Goal: Check status

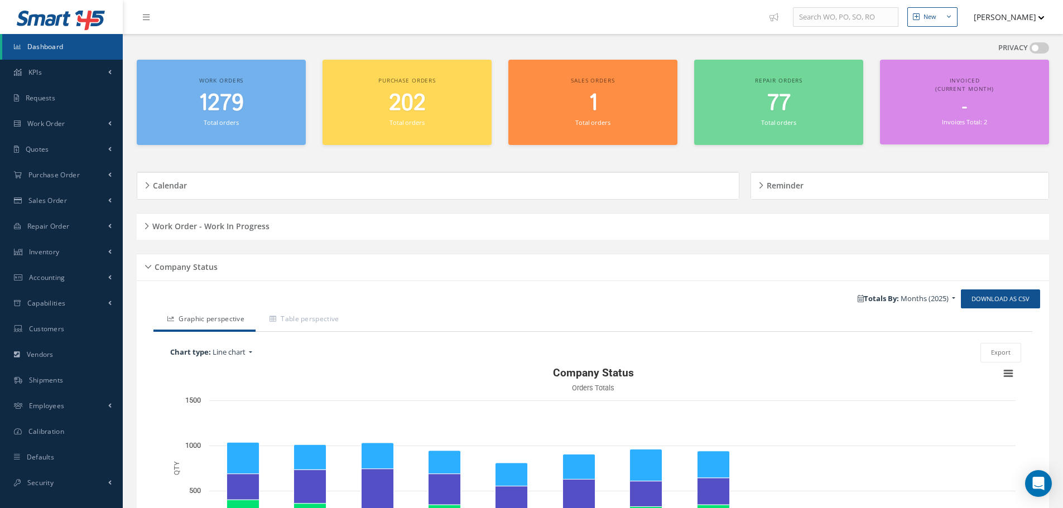
click at [151, 267] on h5 "Company Status" at bounding box center [184, 265] width 66 height 13
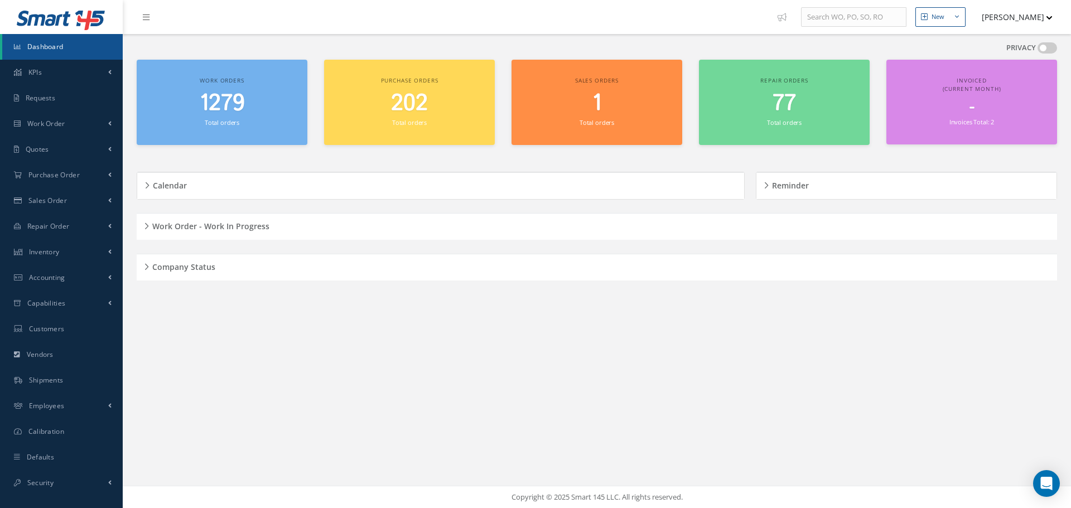
drag, startPoint x: 151, startPoint y: 264, endPoint x: 233, endPoint y: 262, distance: 82.6
click at [151, 263] on h5 "Company Status" at bounding box center [182, 265] width 66 height 13
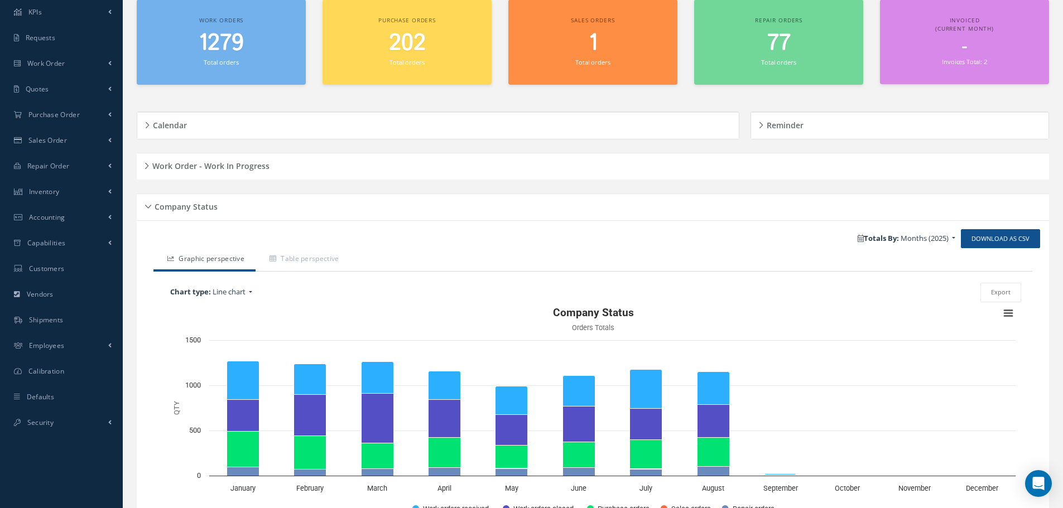
scroll to position [133, 0]
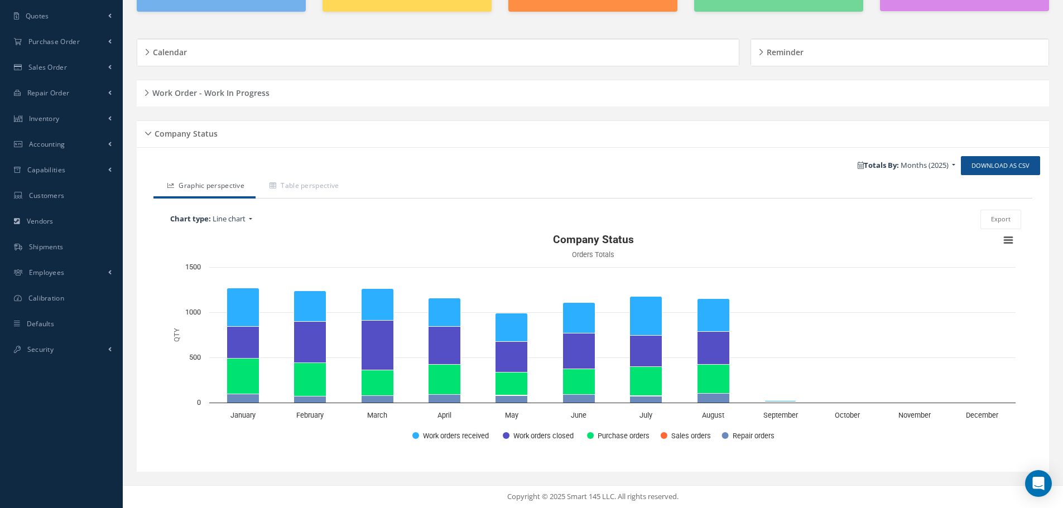
click at [148, 134] on div "Company Status" at bounding box center [593, 134] width 912 height 17
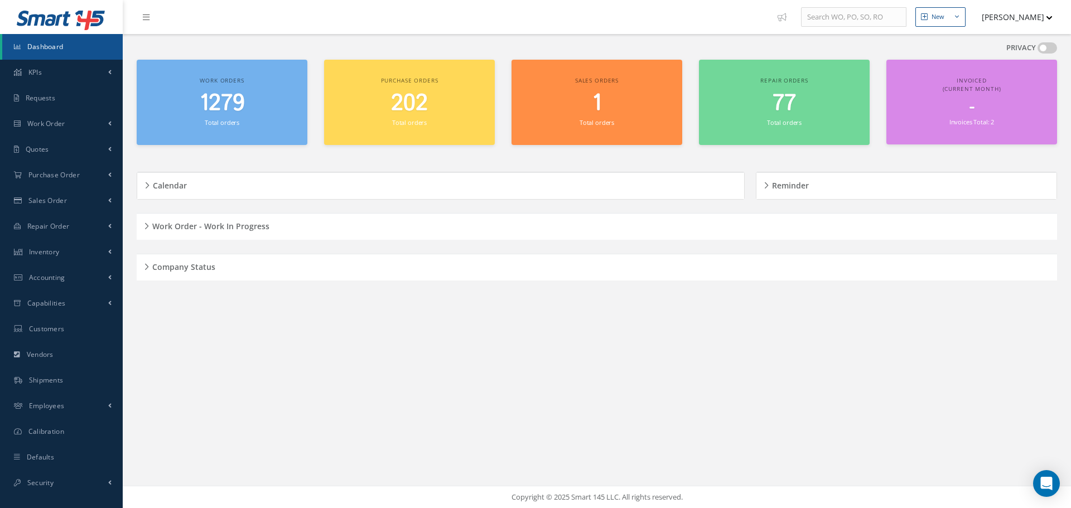
click at [150, 226] on h5 "Work Order - Work In Progress" at bounding box center [209, 224] width 121 height 13
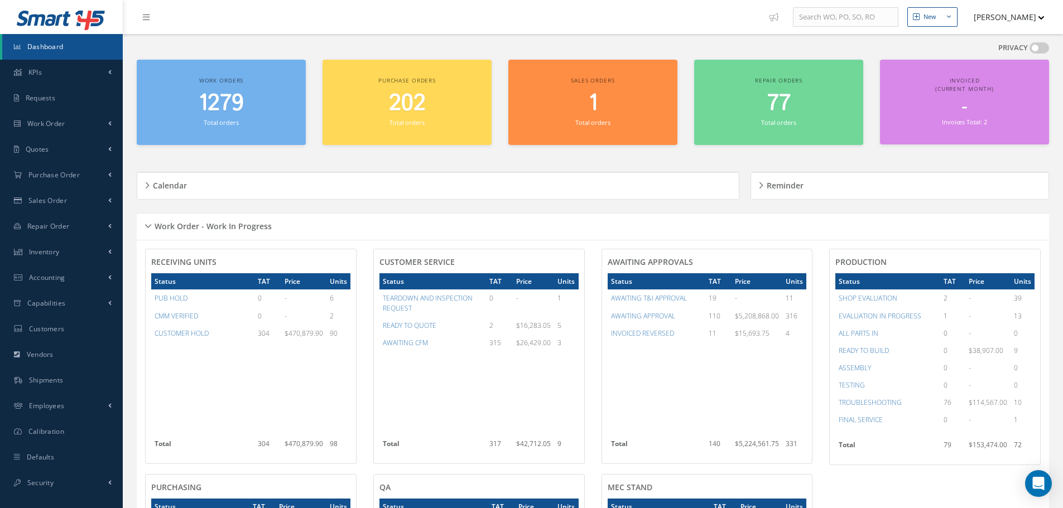
click at [148, 225] on div "Work Order - Work In Progress" at bounding box center [593, 226] width 912 height 17
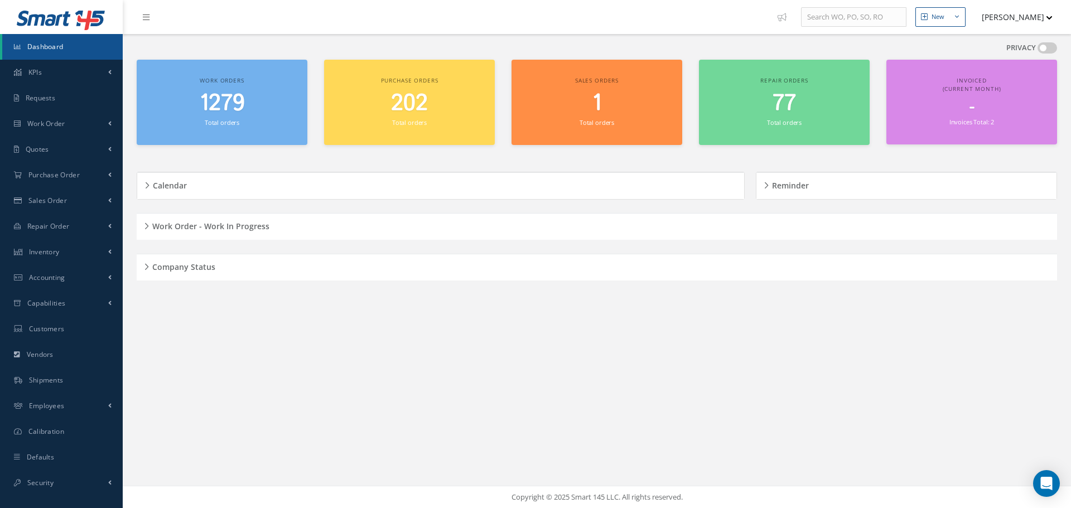
click at [150, 224] on h5 "Work Order - Work In Progress" at bounding box center [209, 224] width 121 height 13
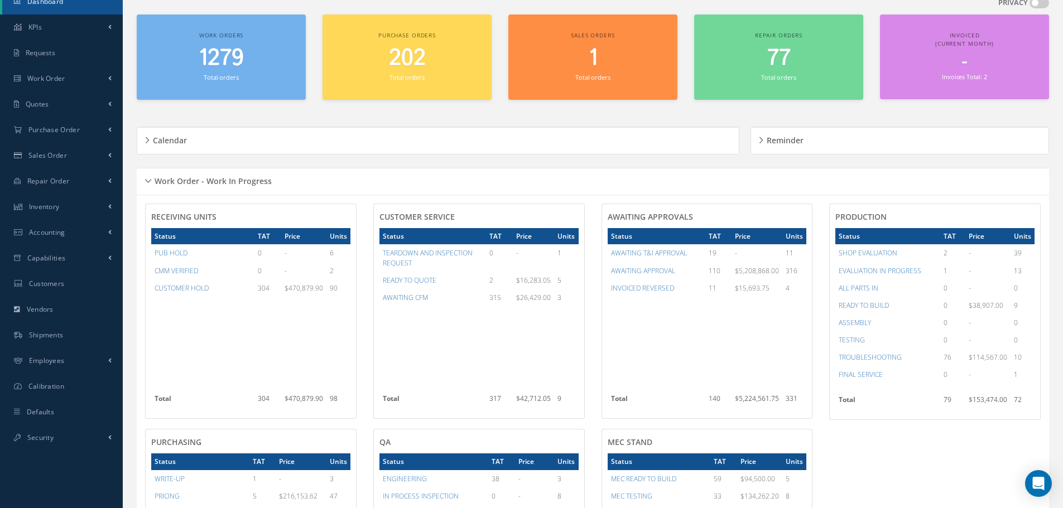
scroll to position [18, 0]
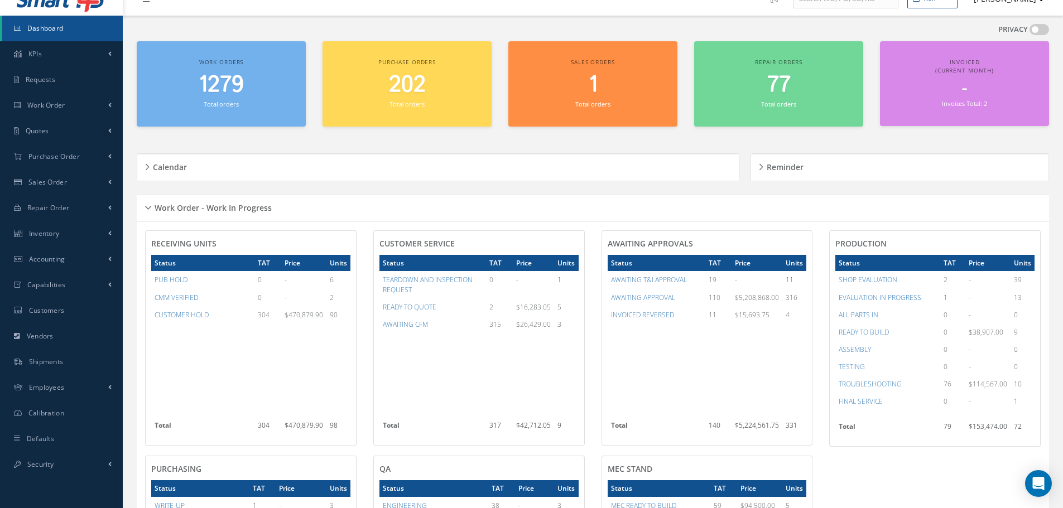
click at [148, 205] on div "Work Order - Work In Progress" at bounding box center [593, 208] width 912 height 17
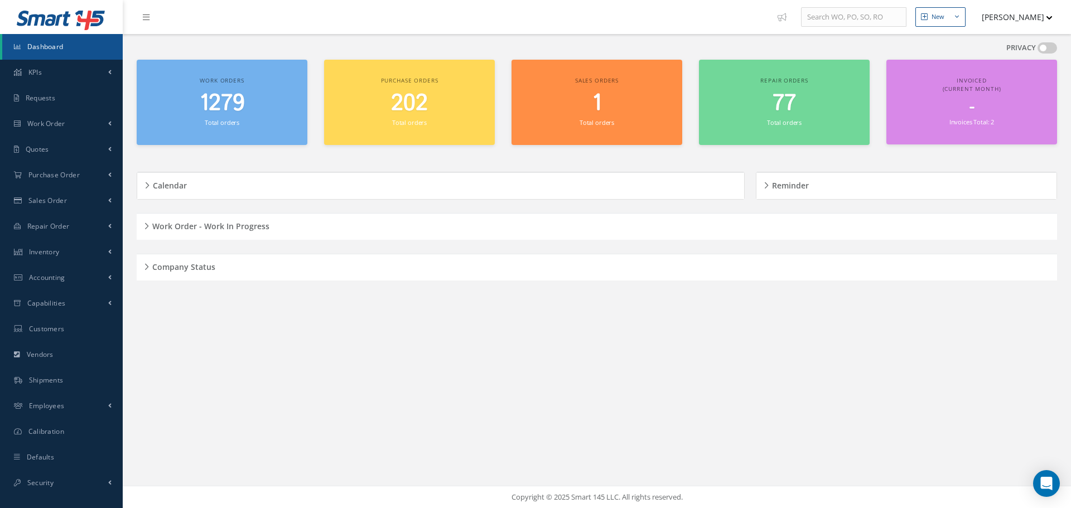
click at [147, 267] on div "Company Status" at bounding box center [597, 267] width 921 height 17
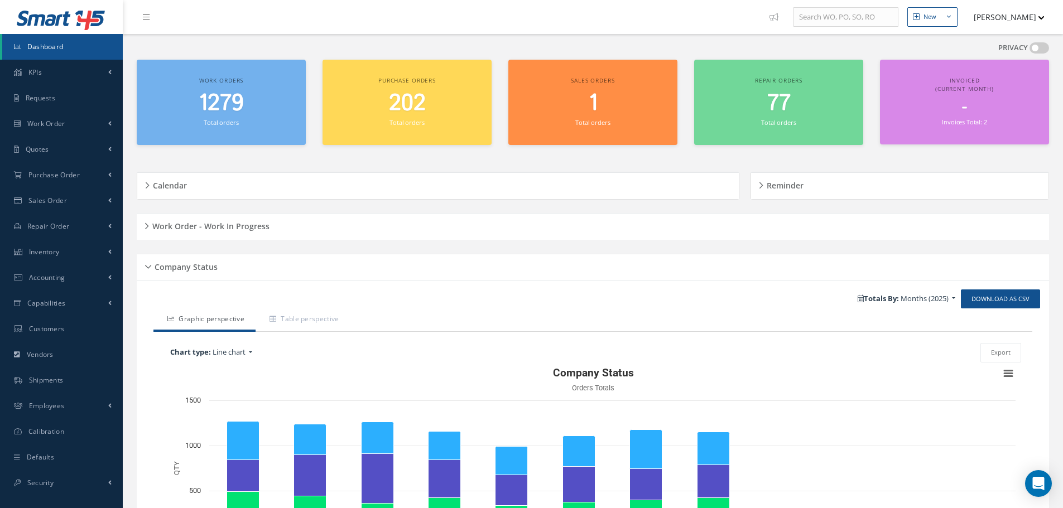
click at [141, 266] on div "Company Status" at bounding box center [593, 267] width 912 height 17
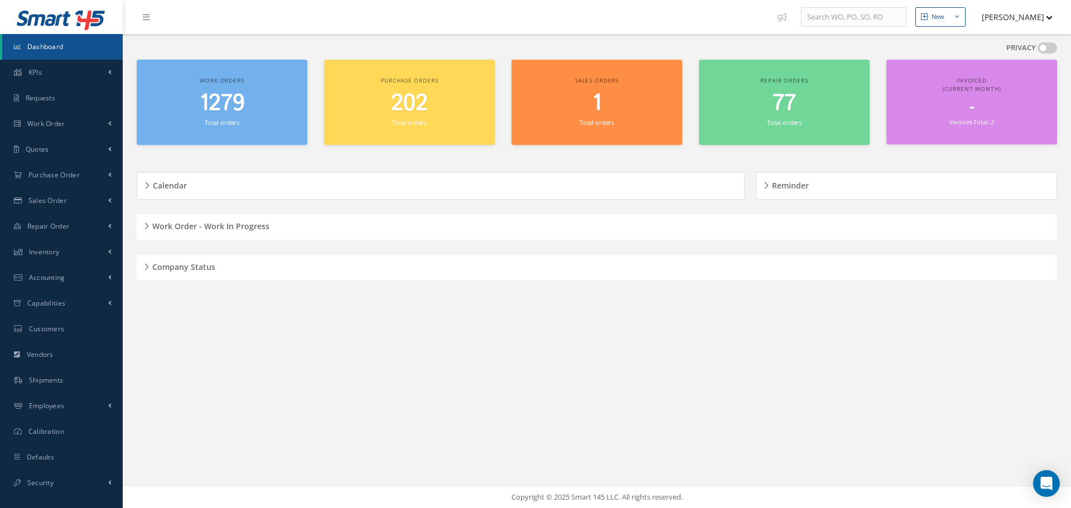
click at [149, 222] on h5 "Work Order - Work In Progress" at bounding box center [209, 224] width 121 height 13
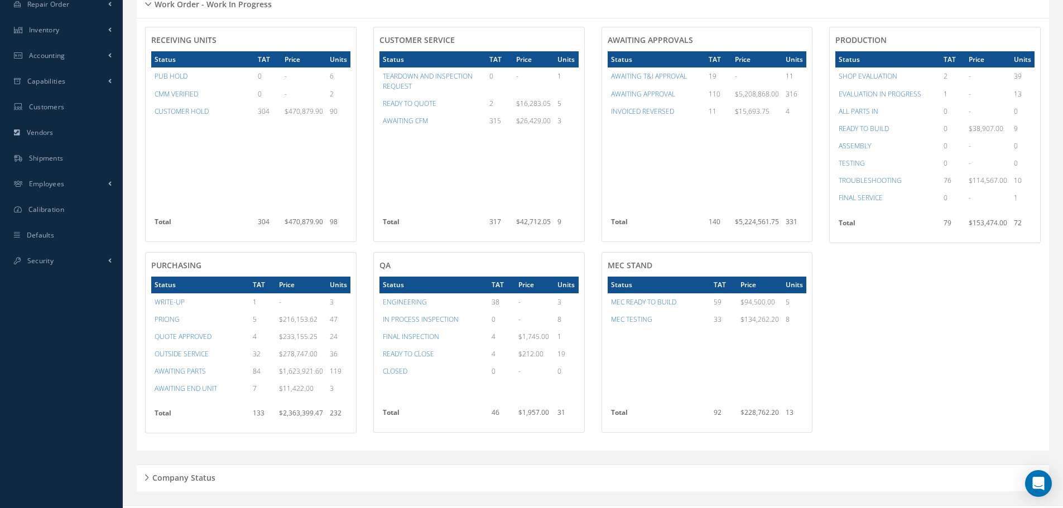
scroll to position [223, 0]
